Goal: Find specific page/section: Find specific page/section

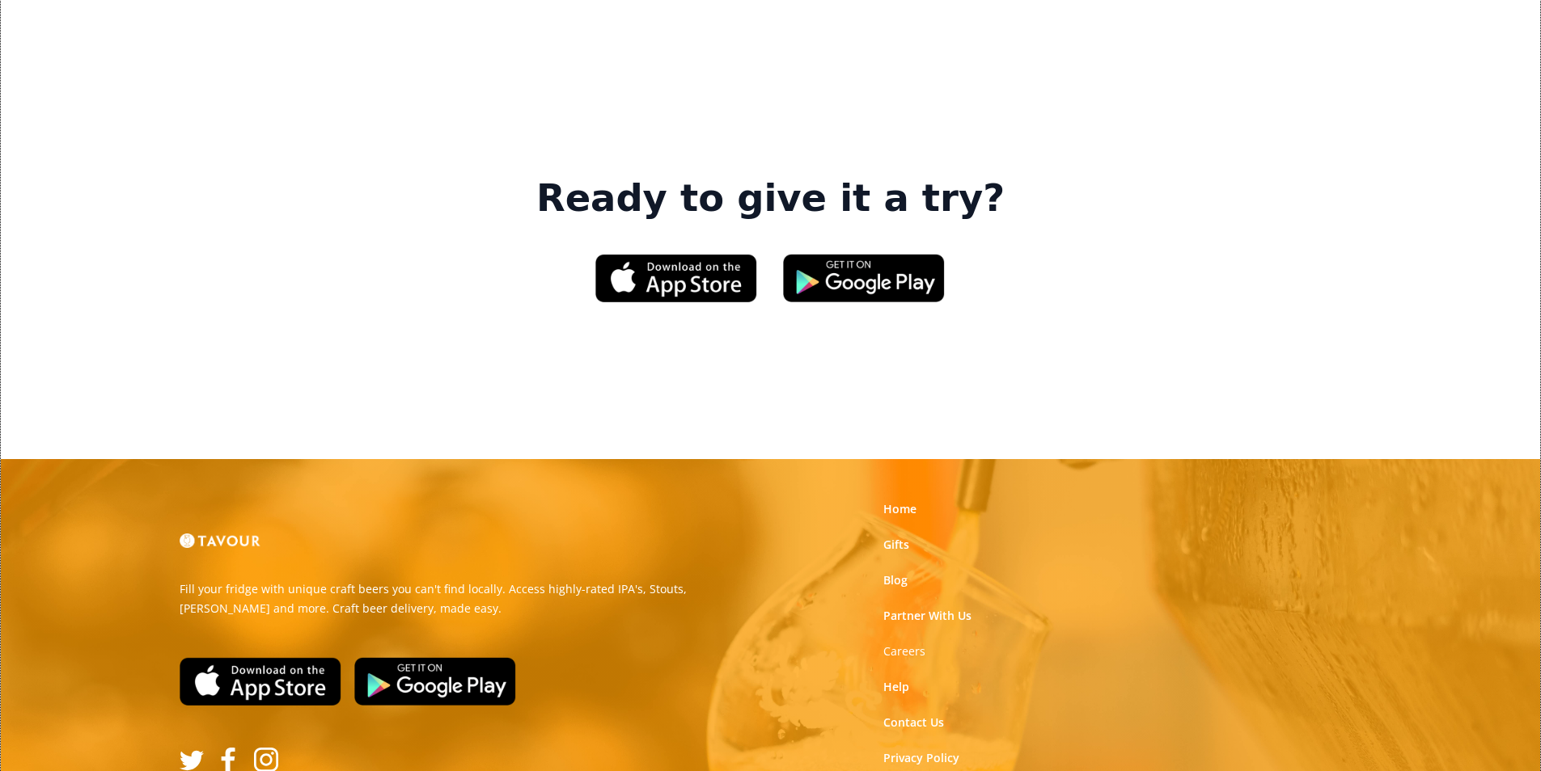
scroll to position [2447, 0]
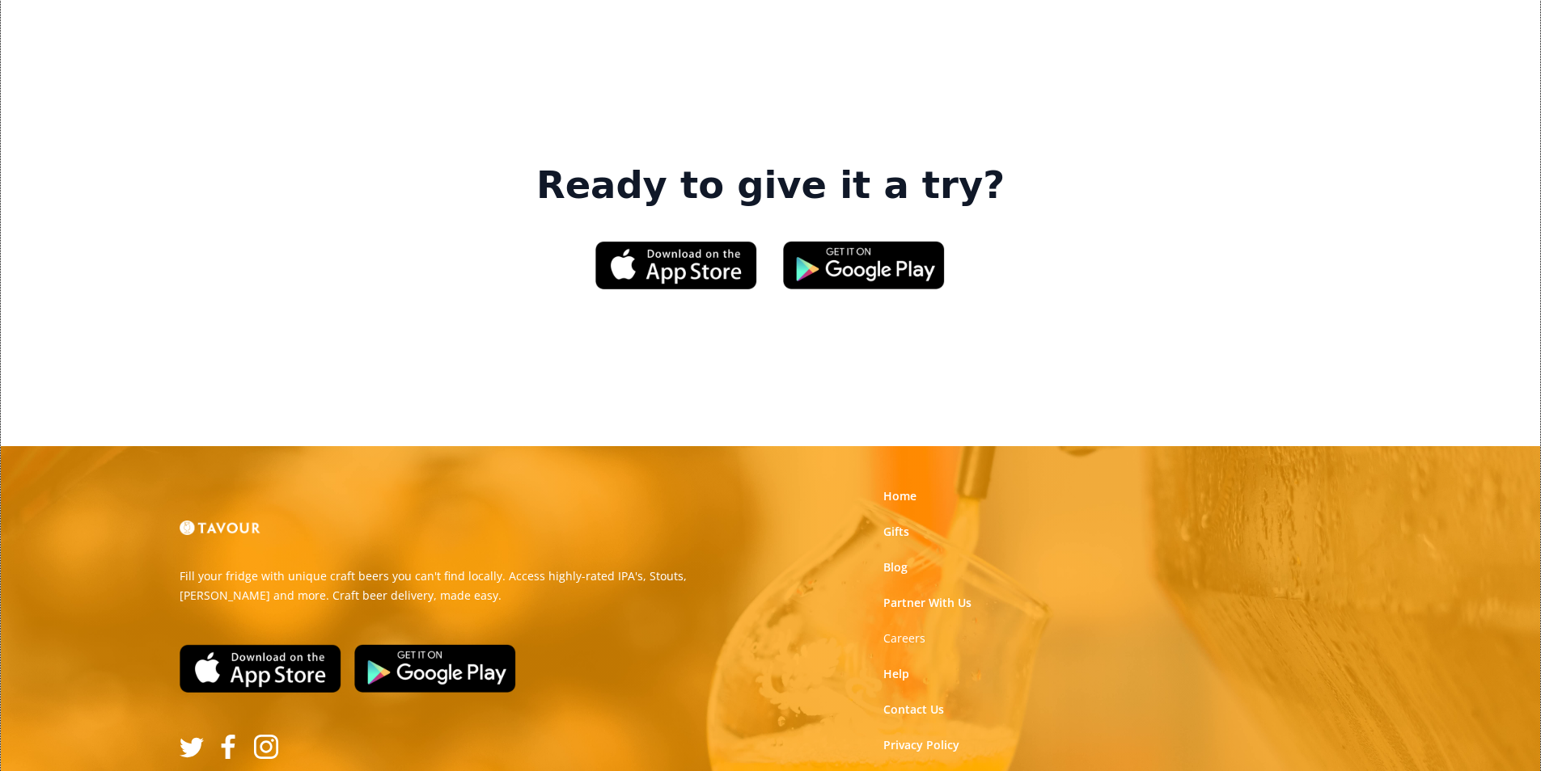
click at [947, 771] on link "Terms of Use" at bounding box center [919, 781] width 72 height 16
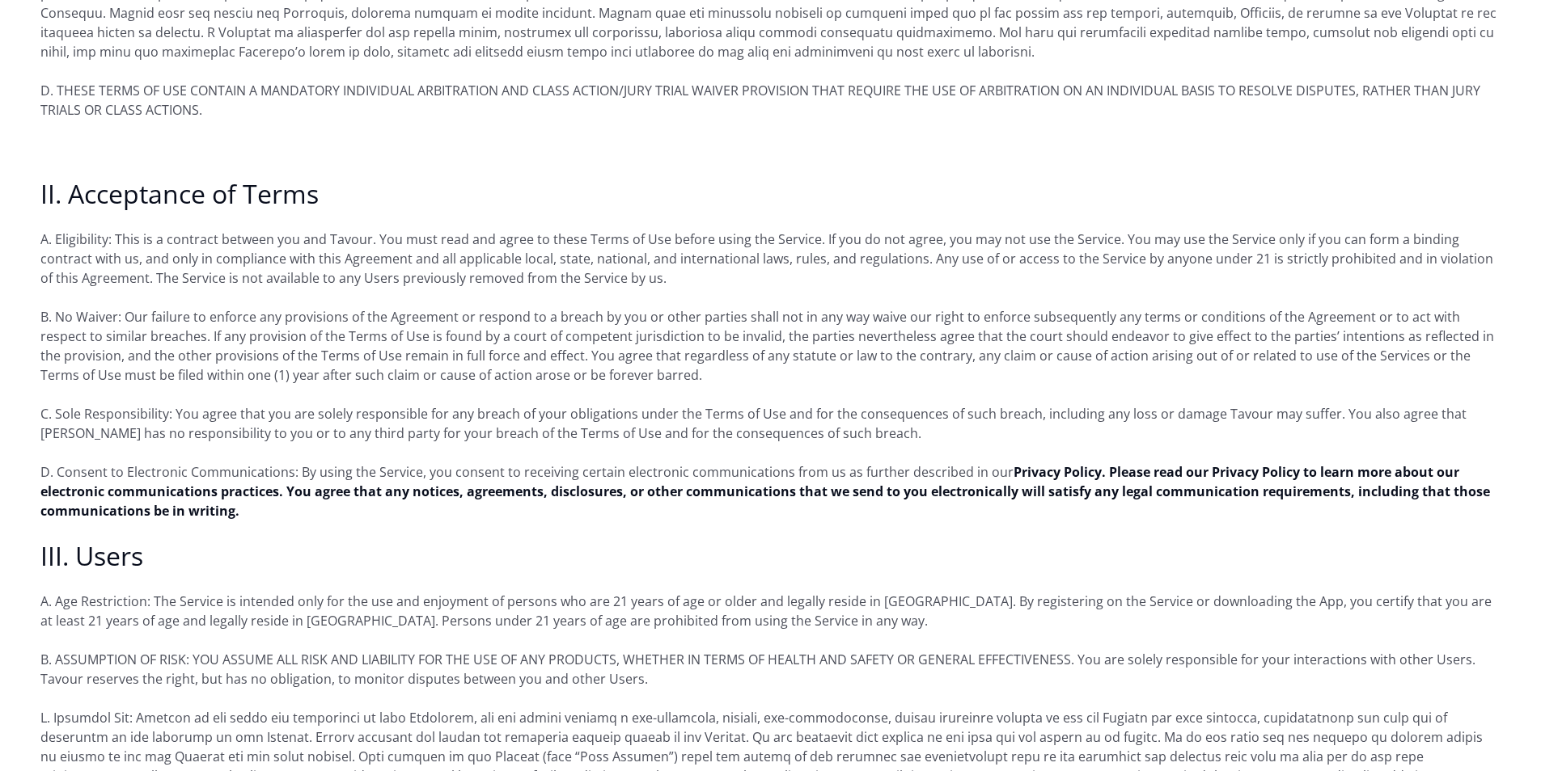
scroll to position [890, 0]
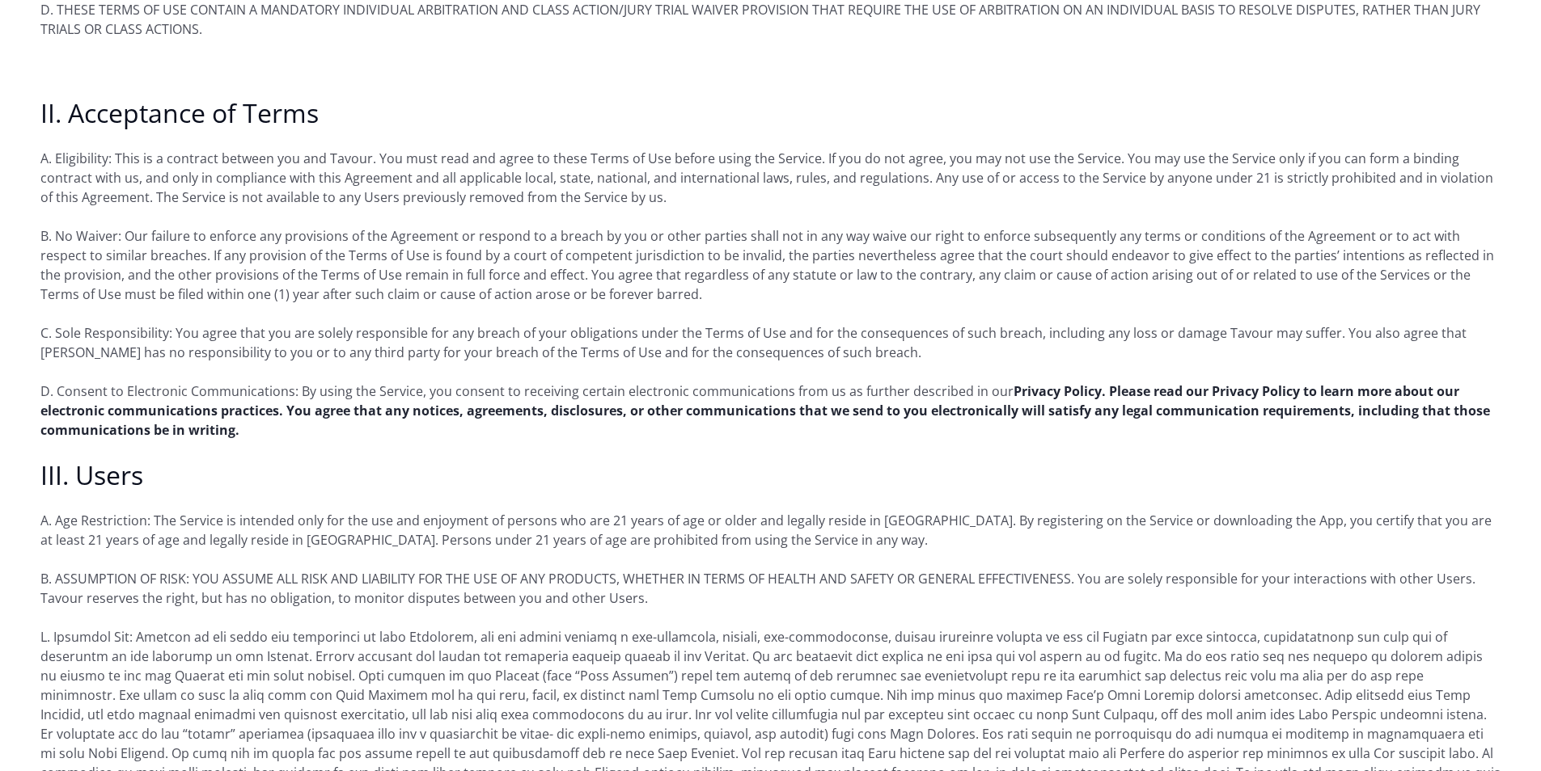
click at [1297, 383] on strong "Privacy Policy. Please read our Privacy Policy to learn more about our electron…" at bounding box center [764, 411] width 1449 height 57
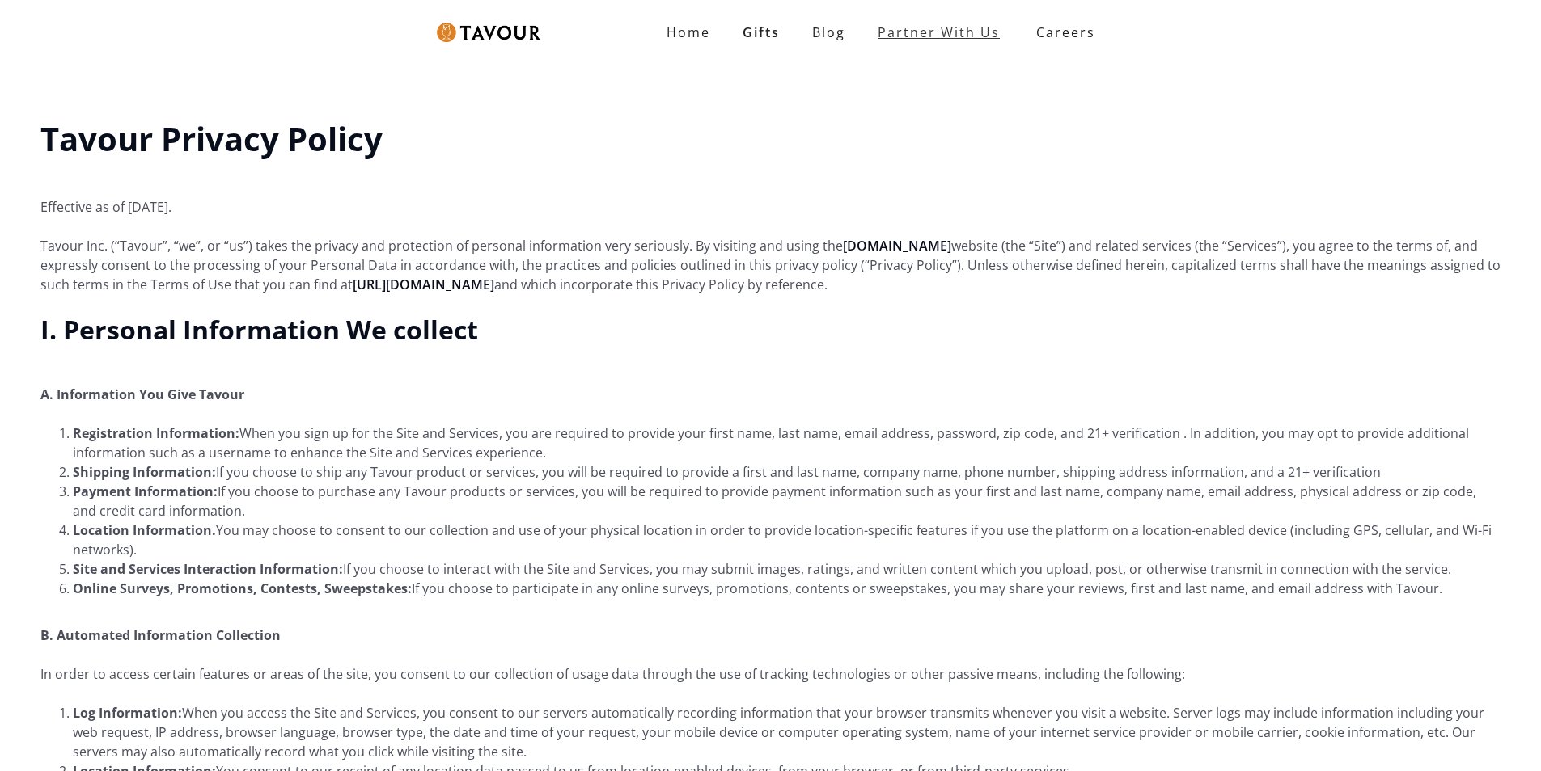
click at [949, 23] on link "Partner With Us" at bounding box center [938, 32] width 154 height 32
